Goal: Task Accomplishment & Management: Complete application form

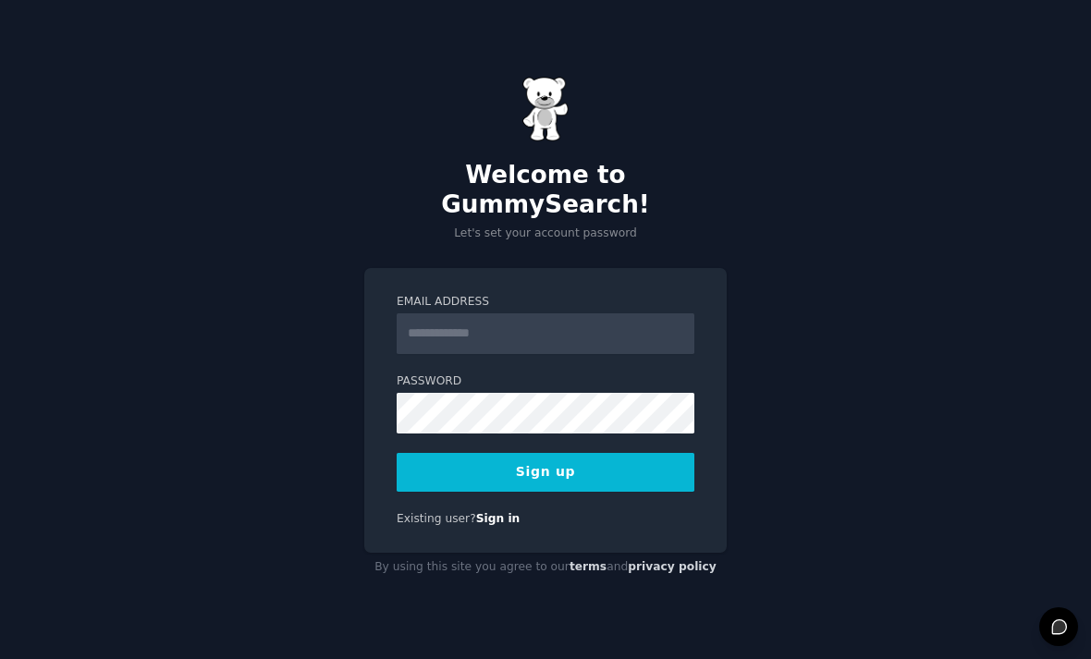
click at [626, 354] on input "Email Address" at bounding box center [546, 333] width 298 height 41
click at [566, 351] on input "Email Address" at bounding box center [546, 333] width 298 height 41
type input "**********"
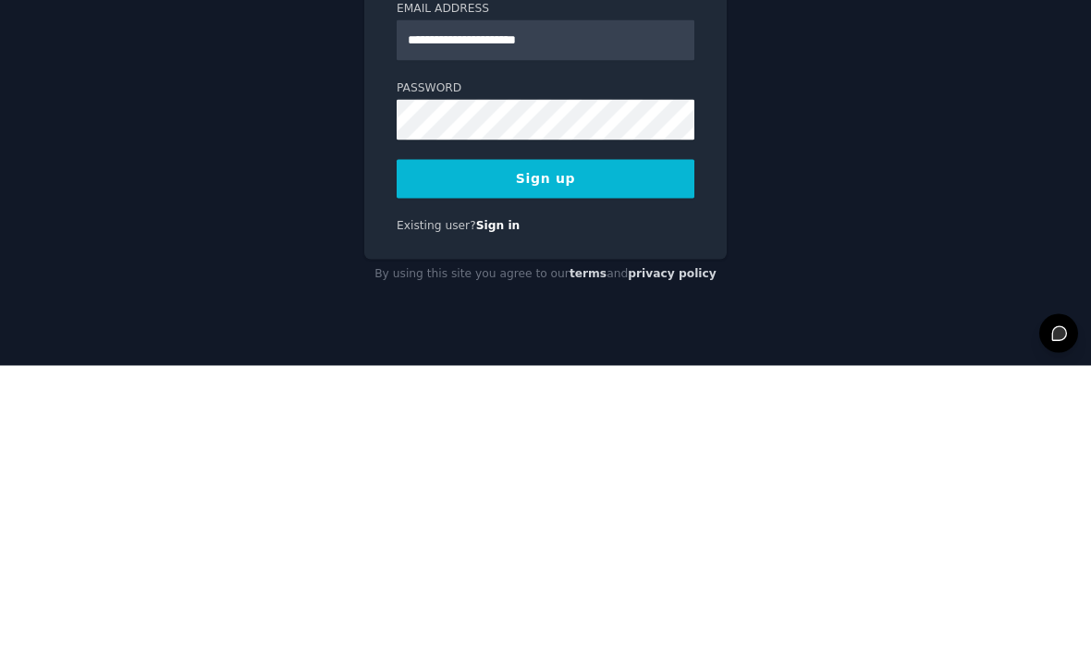
click at [621, 453] on button "Sign up" at bounding box center [546, 472] width 298 height 39
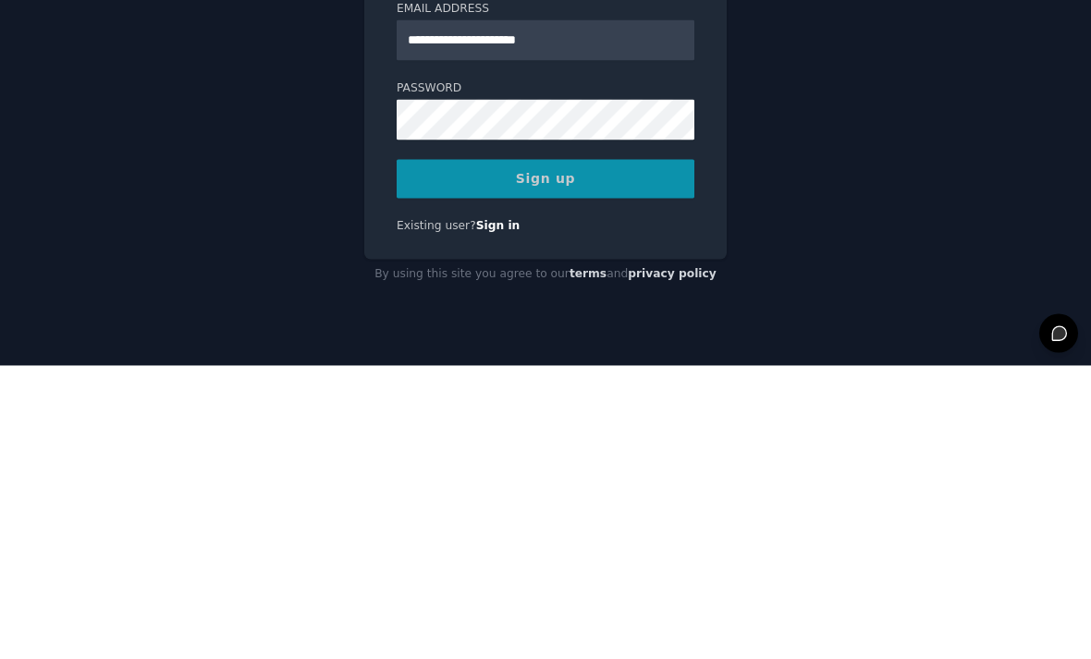
scroll to position [61, 0]
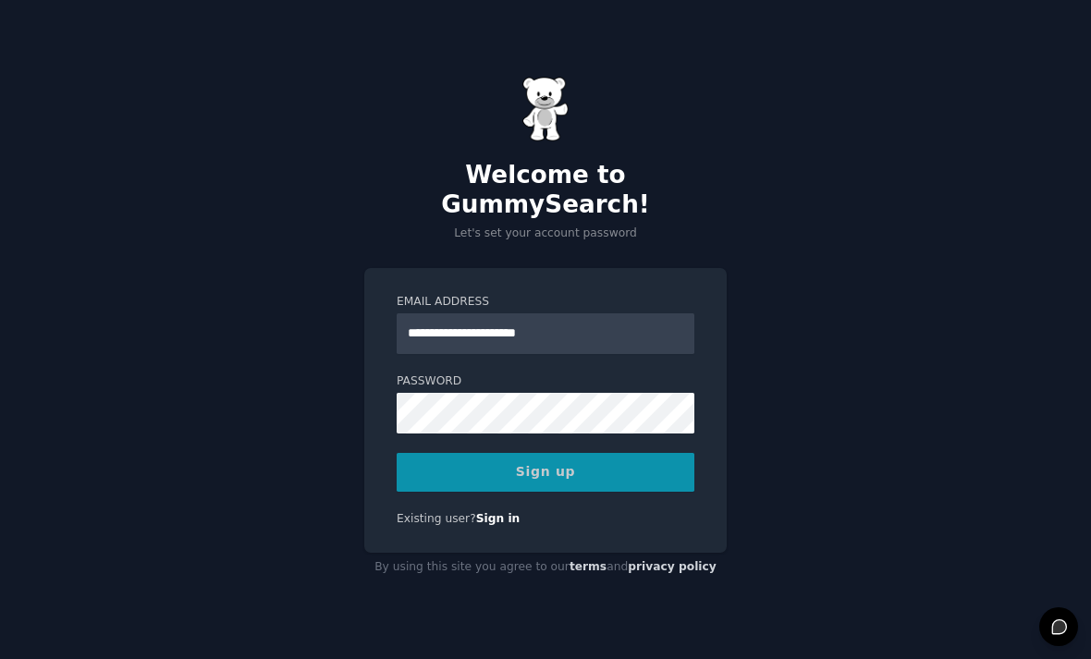
click at [561, 453] on div "Sign up" at bounding box center [546, 472] width 298 height 39
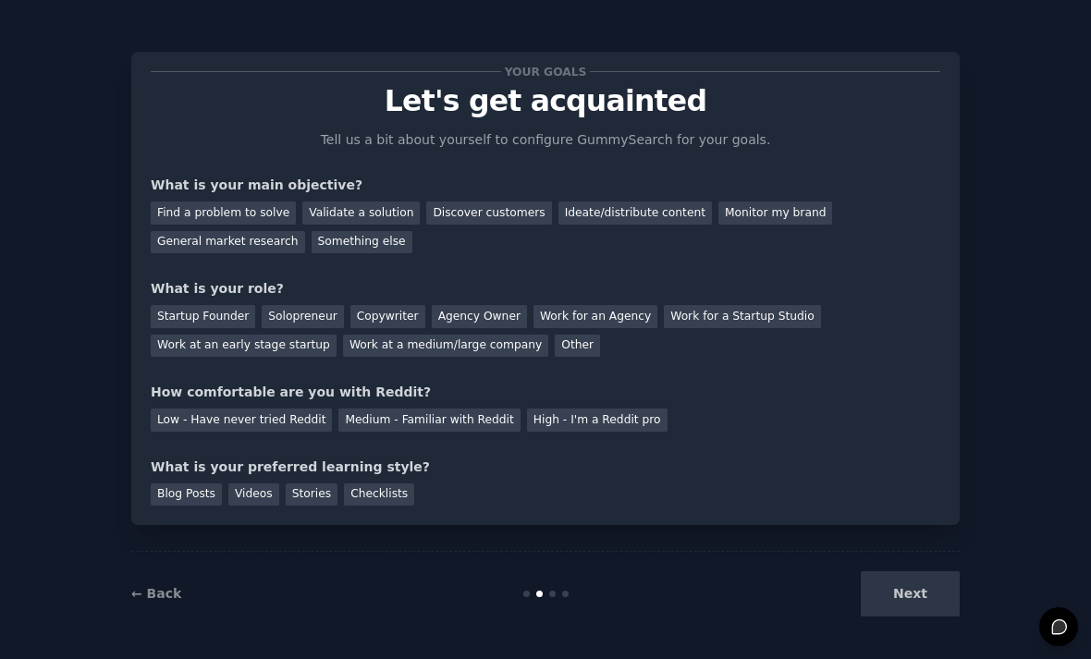
click at [555, 343] on div "Other" at bounding box center [577, 346] width 45 height 23
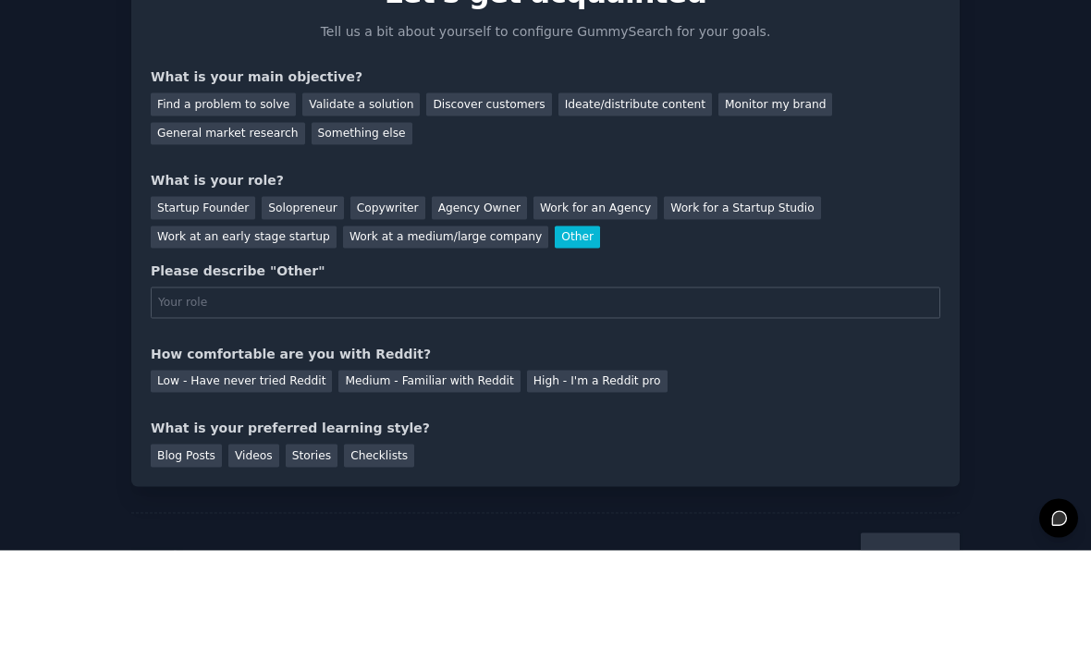
click at [344, 231] on div "Something else" at bounding box center [362, 242] width 101 height 23
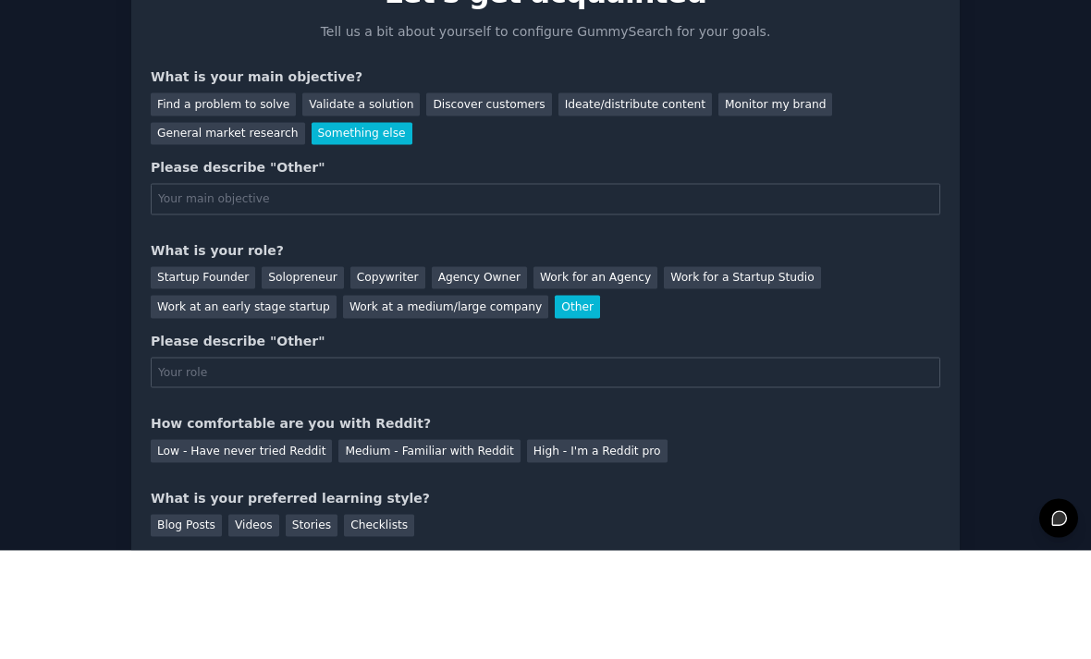
click at [387, 292] on input "text" at bounding box center [545, 307] width 789 height 31
click at [359, 292] on input "text" at bounding box center [545, 307] width 789 height 31
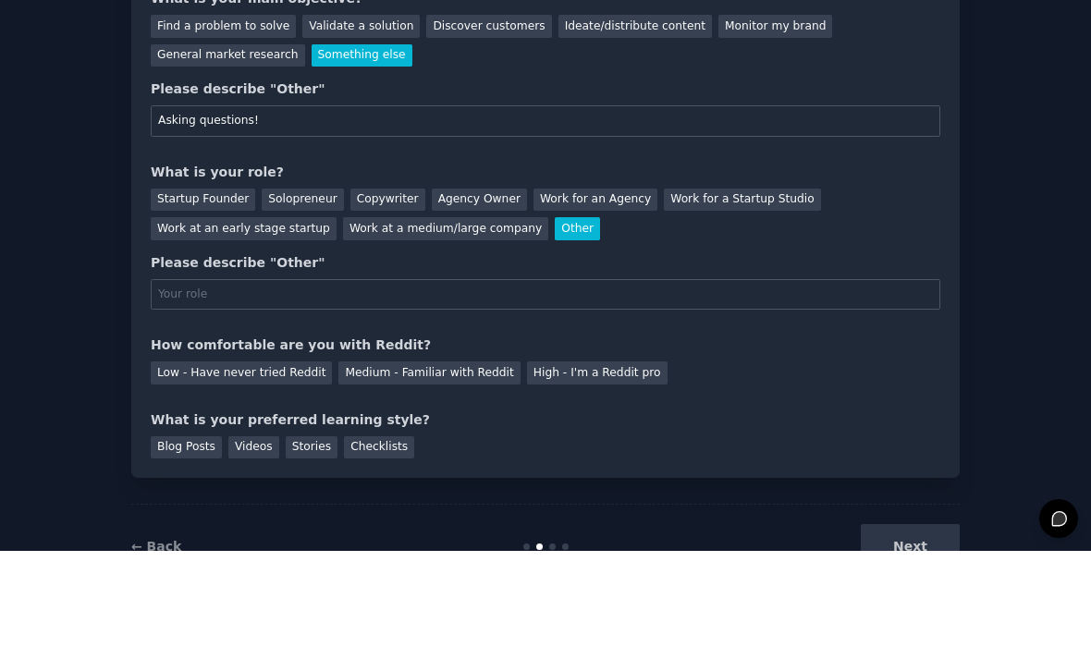
scroll to position [79, 0]
type input "Asking questions!"
click at [885, 290] on div "Startup Founder Solopreneur Copywriter Agency Owner Work for an Agency Work for…" at bounding box center [545, 319] width 789 height 58
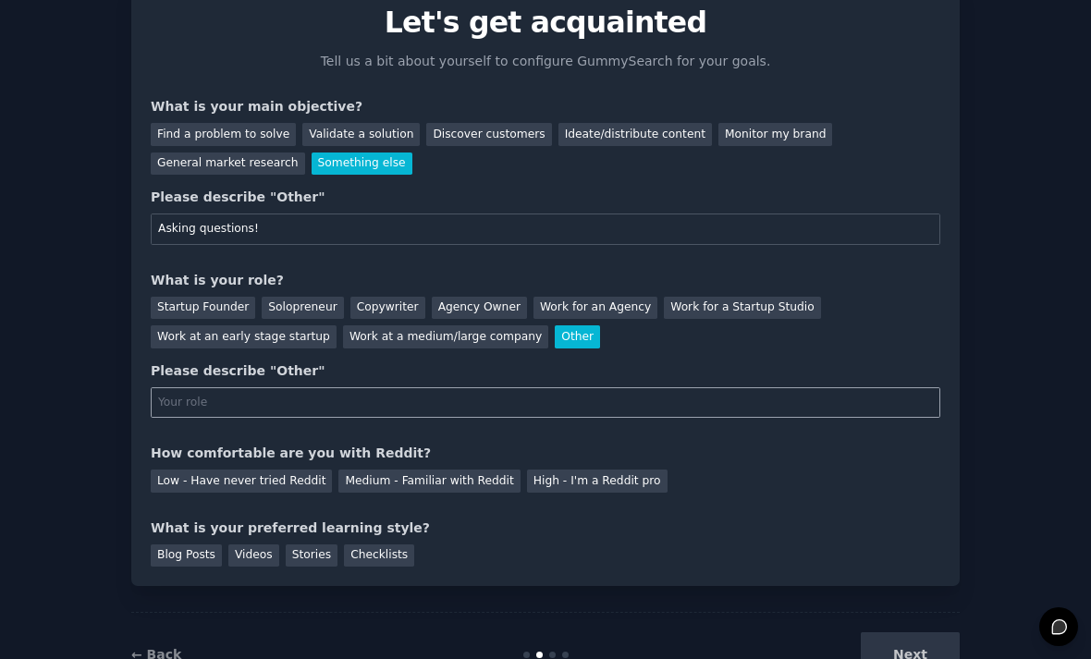
click at [716, 387] on input "text" at bounding box center [545, 402] width 789 height 31
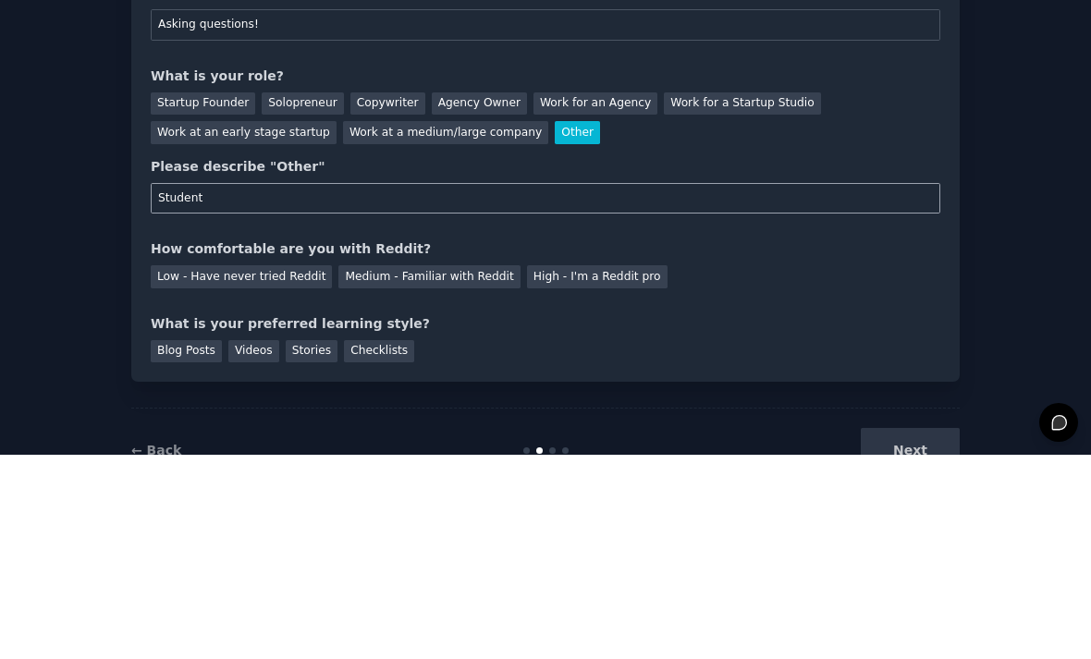
type input "Student"
click at [190, 470] on div "Low - Have never tried Reddit" at bounding box center [241, 481] width 181 height 23
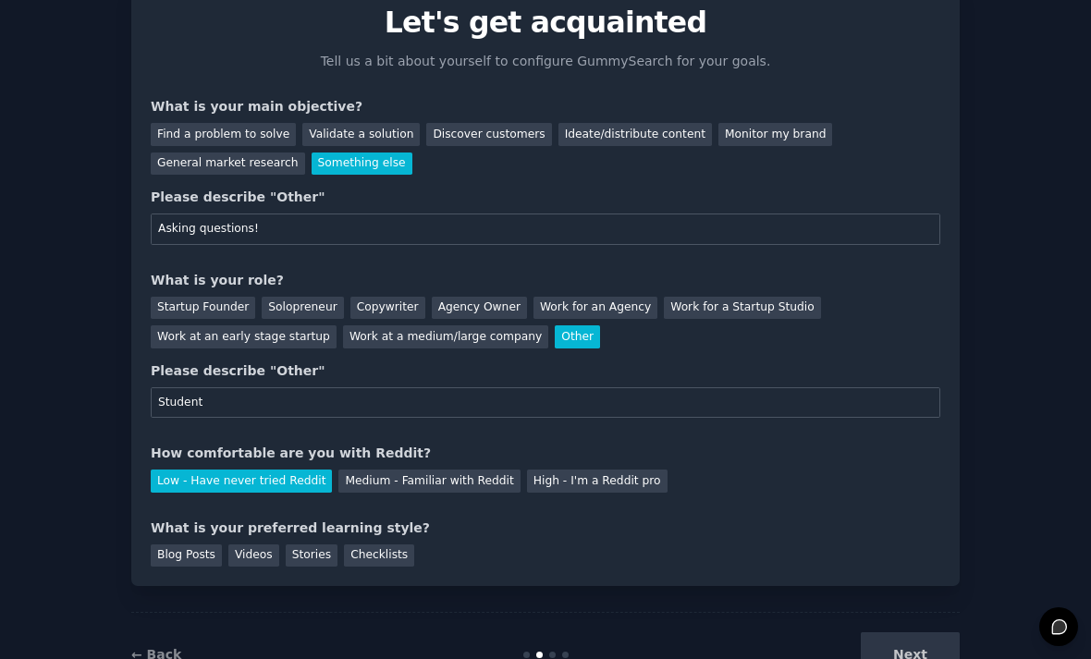
click at [162, 545] on div "Blog Posts" at bounding box center [186, 556] width 71 height 23
click at [250, 545] on div "Videos" at bounding box center [253, 556] width 51 height 23
click at [183, 545] on div "Blog Posts" at bounding box center [186, 556] width 71 height 23
click at [900, 632] on button "Next" at bounding box center [910, 654] width 99 height 45
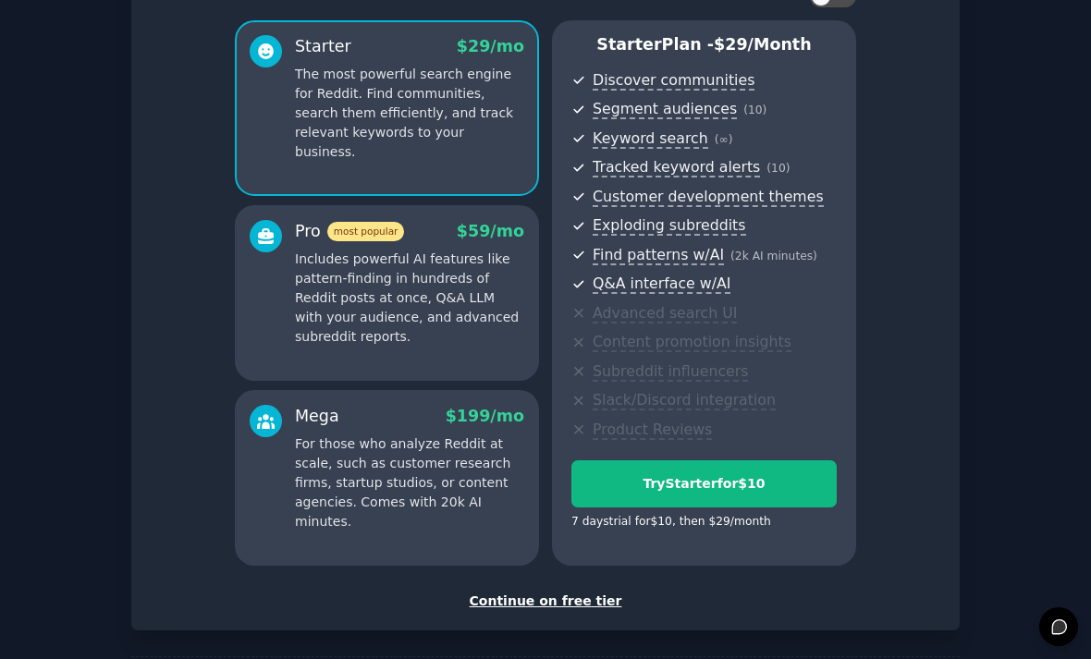
scroll to position [160, 0]
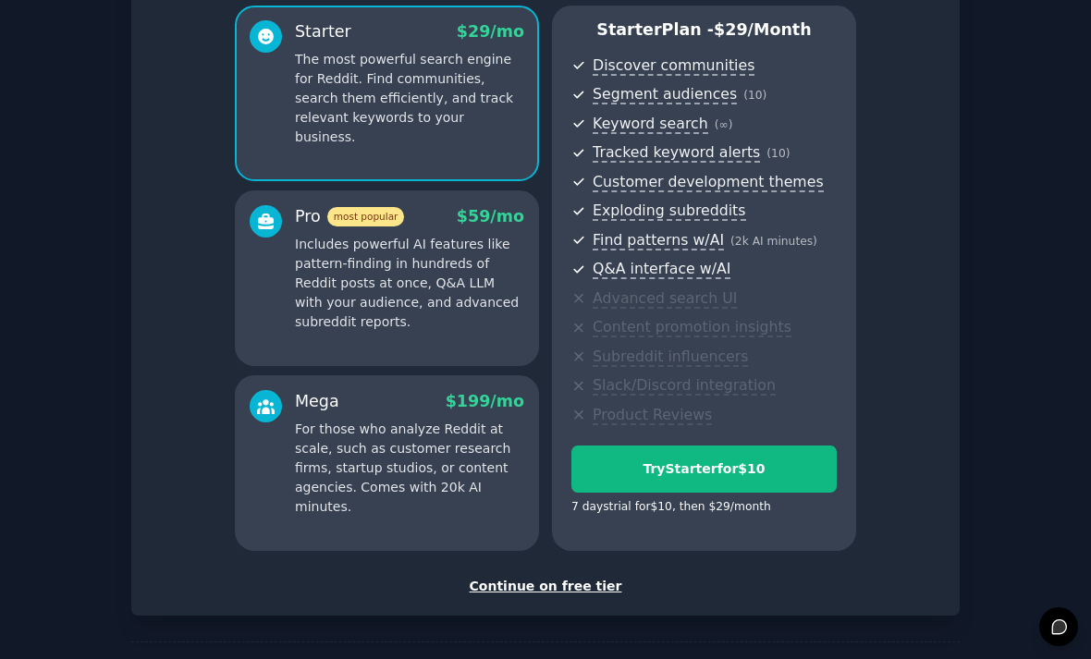
click at [581, 577] on div "Continue on free tier" at bounding box center [545, 586] width 789 height 19
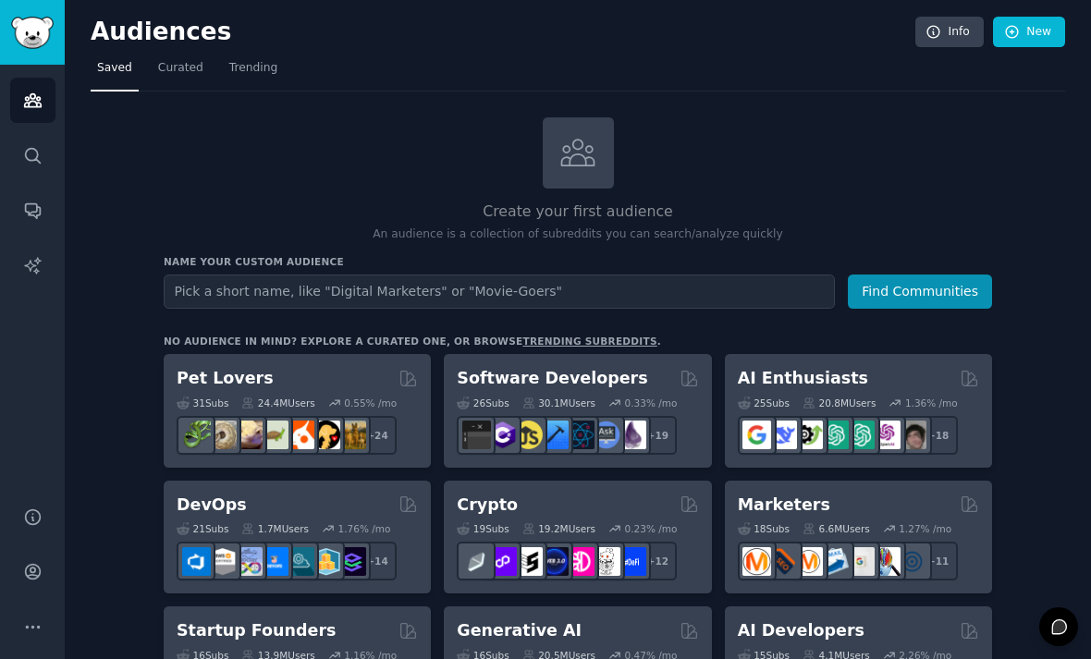
click at [251, 275] on input "text" at bounding box center [499, 292] width 671 height 34
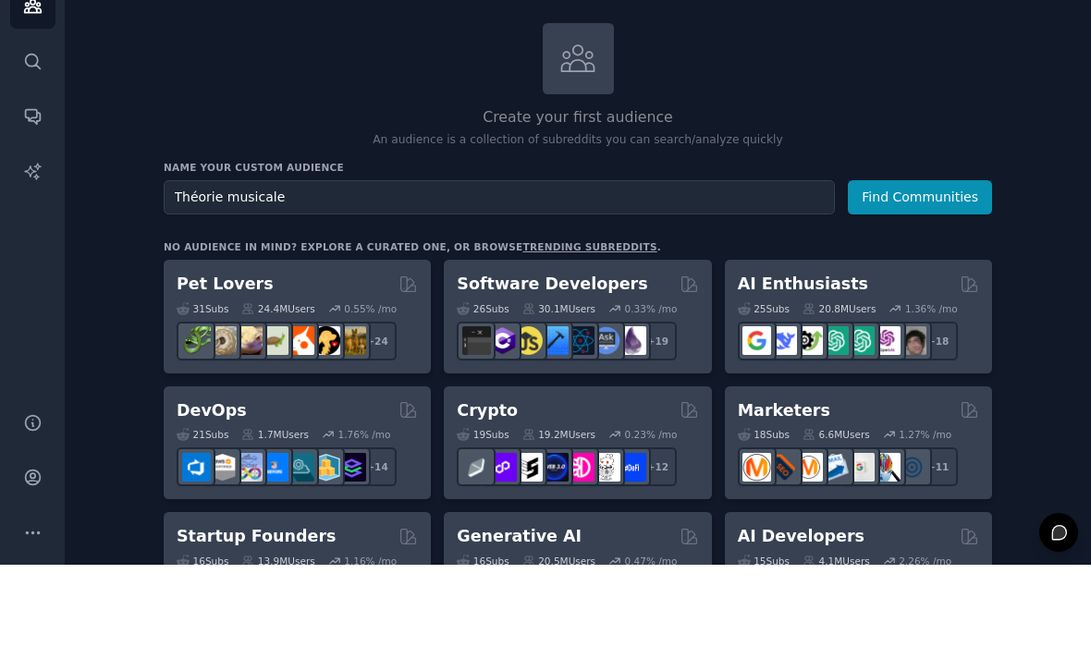
type input "Théorie musicale"
click at [923, 275] on button "Find Communities" at bounding box center [920, 292] width 144 height 34
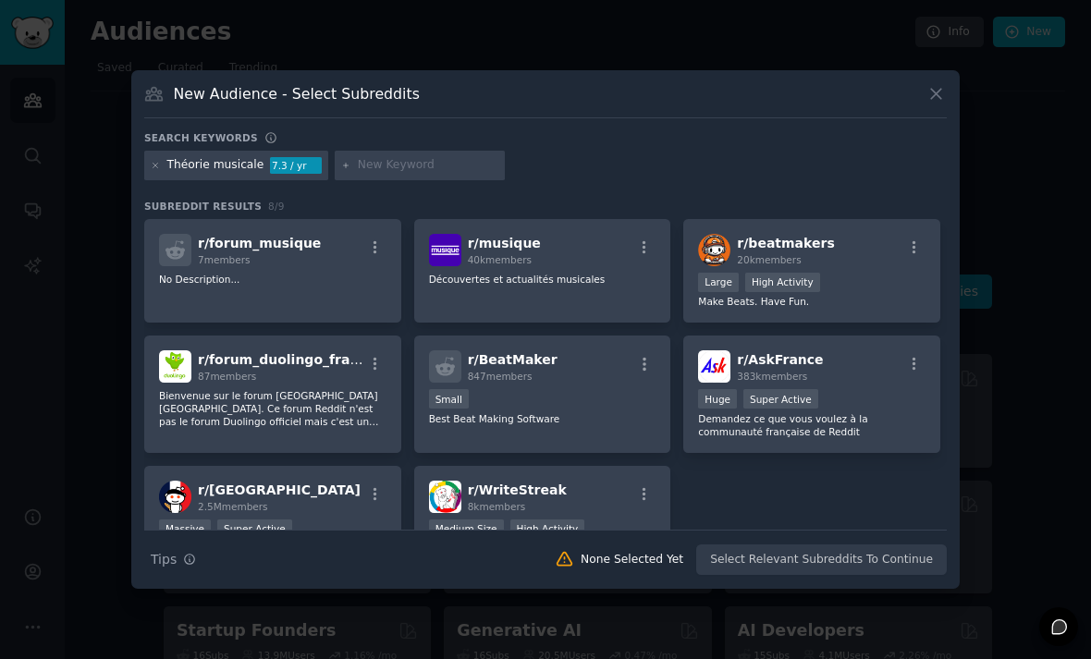
click at [608, 286] on p "Découvertes et actualités musicales" at bounding box center [542, 279] width 227 height 13
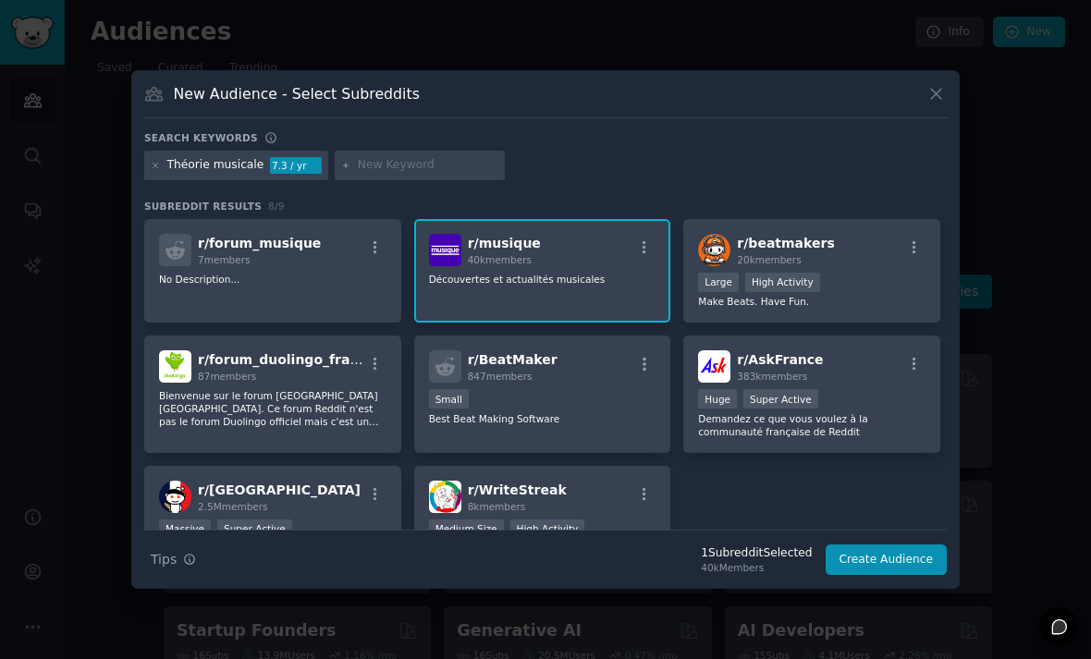
click at [1018, 481] on div at bounding box center [545, 329] width 1091 height 659
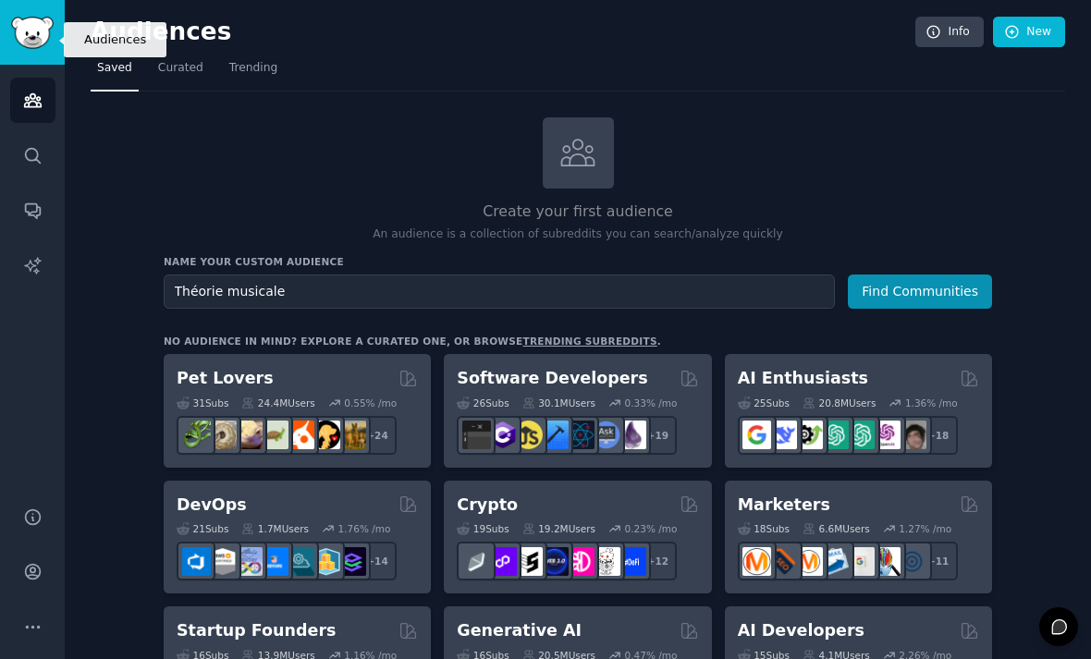
click at [32, 78] on link "Audiences" at bounding box center [32, 100] width 45 height 45
click at [41, 522] on icon "Sidebar" at bounding box center [32, 517] width 19 height 19
click at [32, 580] on icon "Sidebar" at bounding box center [32, 572] width 15 height 15
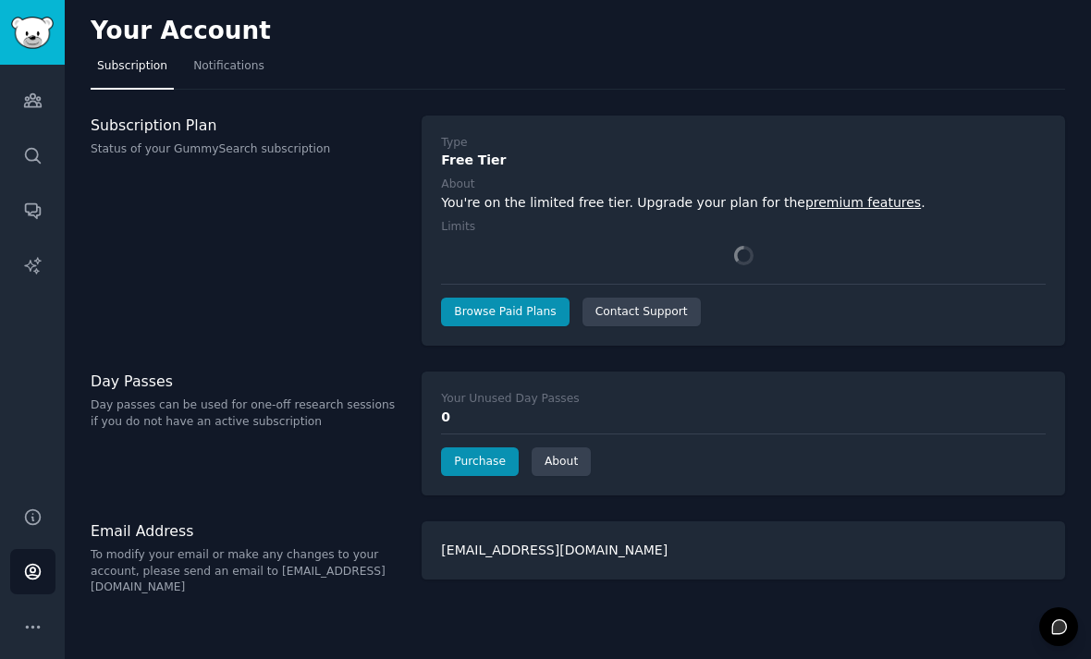
click at [28, 581] on icon "Sidebar" at bounding box center [32, 571] width 19 height 19
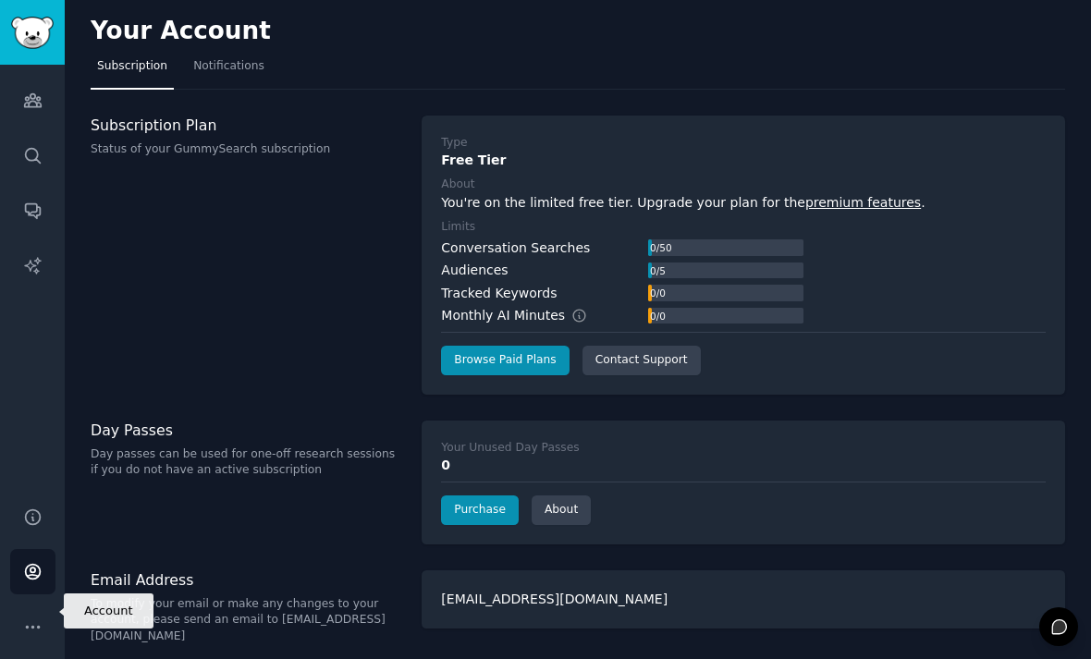
scroll to position [61, 0]
click at [35, 618] on icon "Sidebar" at bounding box center [32, 627] width 19 height 19
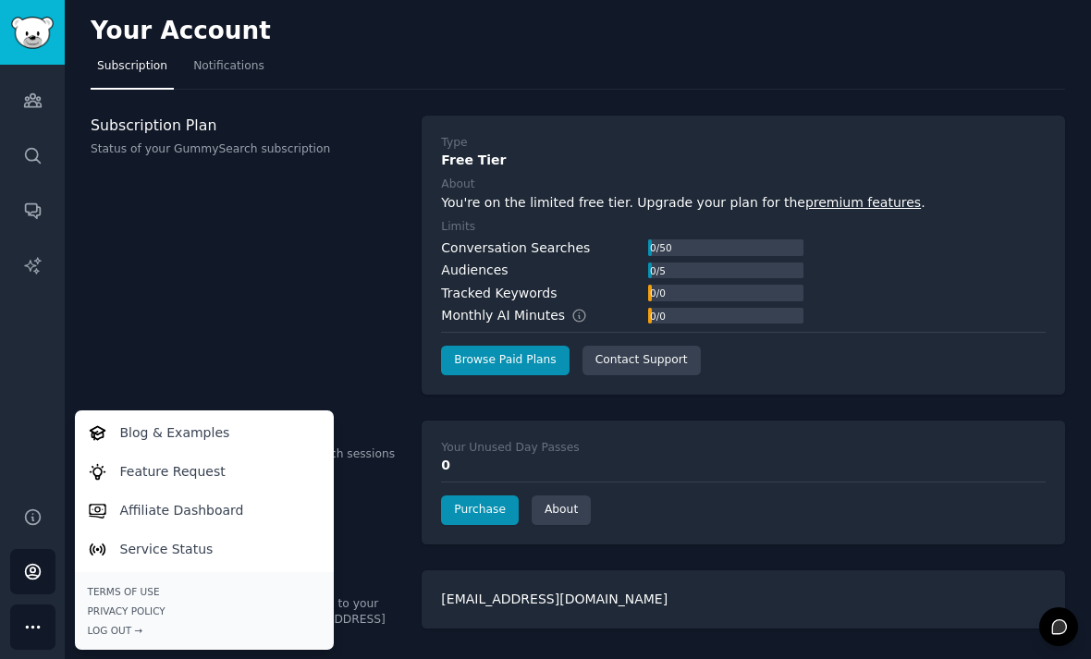
click at [111, 615] on link "Privacy Policy" at bounding box center [204, 611] width 233 height 13
click at [109, 630] on div "Log Out →" at bounding box center [204, 630] width 233 height 13
